Goal: Task Accomplishment & Management: Use online tool/utility

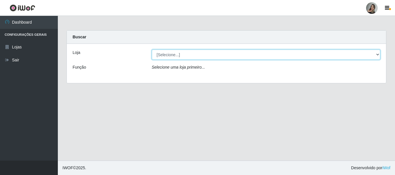
click at [378, 55] on select "[Selecione...] Supermercado Sao Francisco - Amarante" at bounding box center [266, 55] width 229 height 10
select select "383"
click at [152, 50] on select "[Selecione...] Supermercado Sao Francisco - Amarante" at bounding box center [266, 55] width 229 height 10
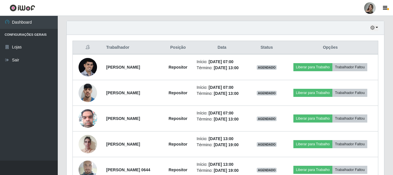
scroll to position [195, 0]
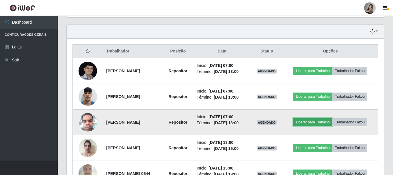
click at [321, 121] on button "Liberar para Trabalho" at bounding box center [313, 122] width 39 height 8
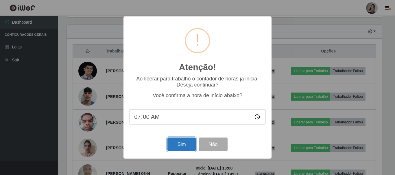
click at [181, 144] on button "Sim" at bounding box center [181, 145] width 28 height 14
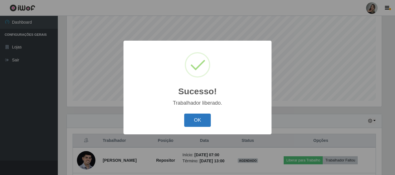
click at [194, 118] on button "OK" at bounding box center [197, 121] width 27 height 14
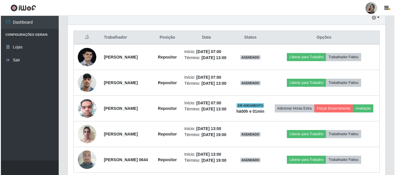
scroll to position [210, 0]
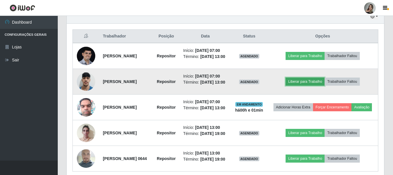
click at [313, 86] on button "Liberar para Trabalho" at bounding box center [305, 82] width 39 height 8
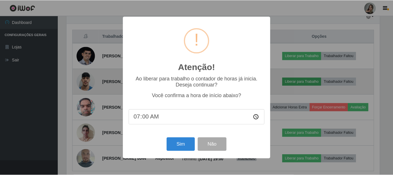
scroll to position [120, 315]
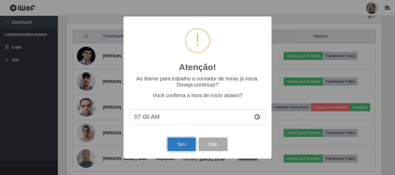
click at [189, 145] on button "Sim" at bounding box center [181, 145] width 28 height 14
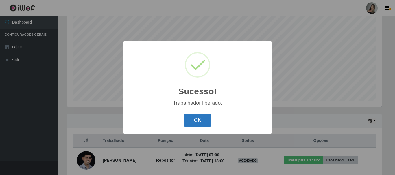
click at [194, 120] on button "OK" at bounding box center [197, 121] width 27 height 14
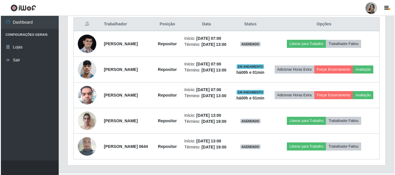
scroll to position [222, 0]
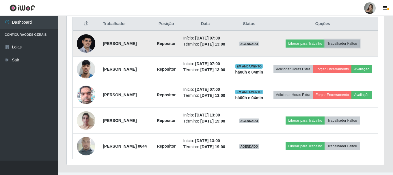
click at [342, 45] on button "Trabalhador Faltou" at bounding box center [342, 44] width 35 height 8
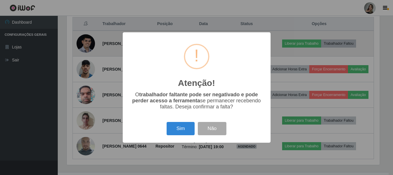
scroll to position [120, 315]
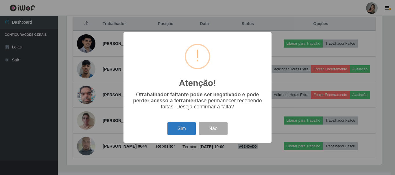
click at [182, 130] on button "Sim" at bounding box center [181, 129] width 28 height 14
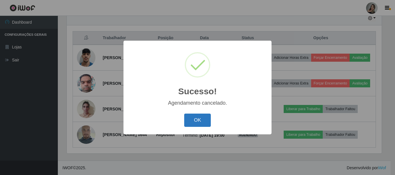
click at [189, 120] on button "OK" at bounding box center [197, 121] width 27 height 14
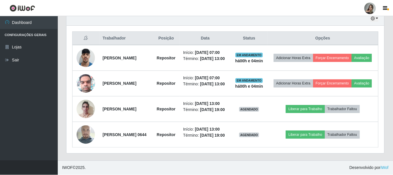
scroll to position [120, 317]
